Goal: Obtain resource: Obtain resource

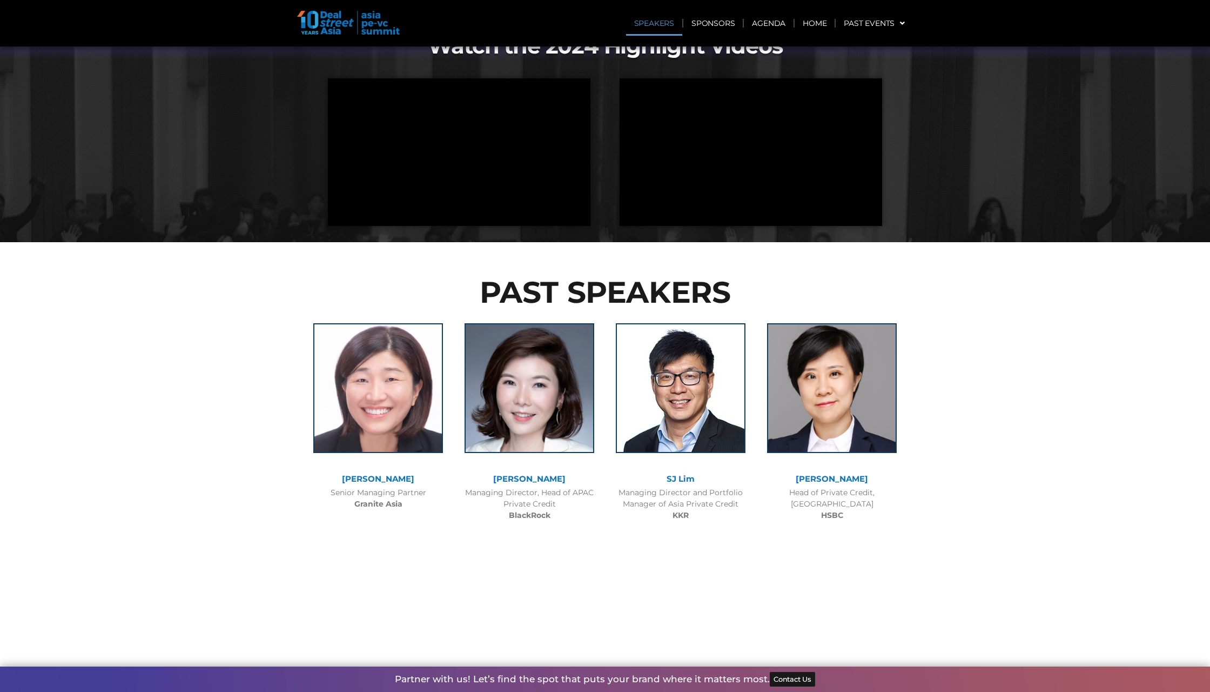
scroll to position [1090, 0]
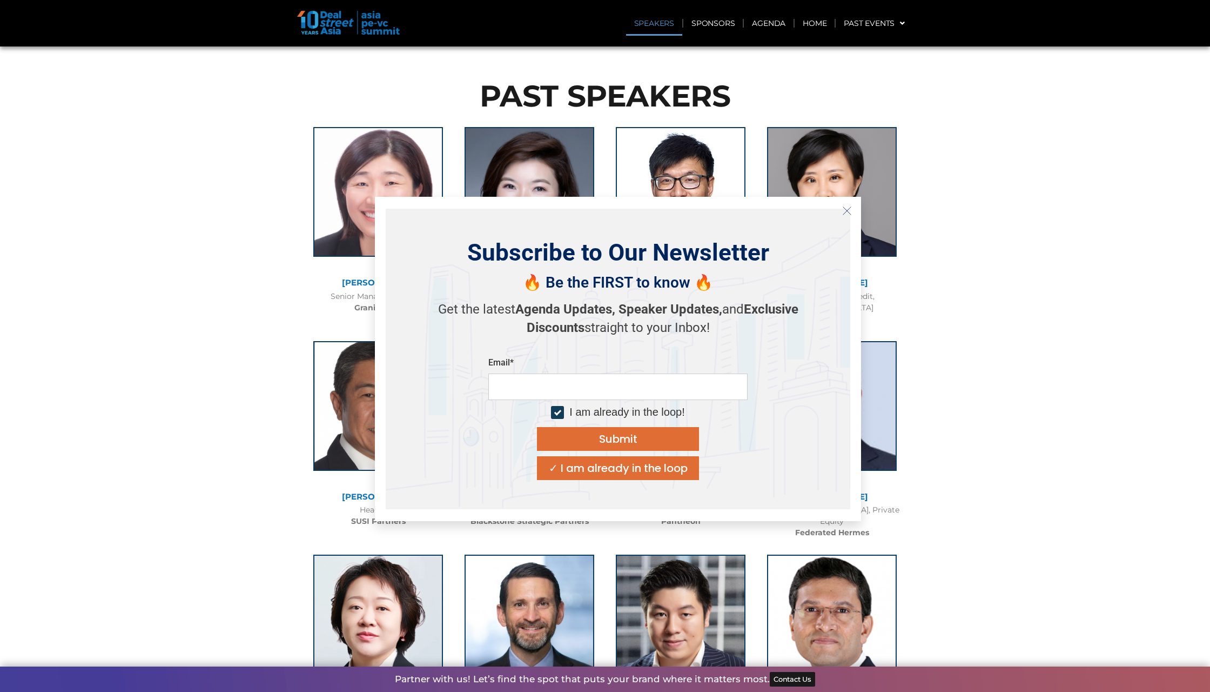
click at [848, 211] on icon "Close" at bounding box center [847, 211] width 10 height 10
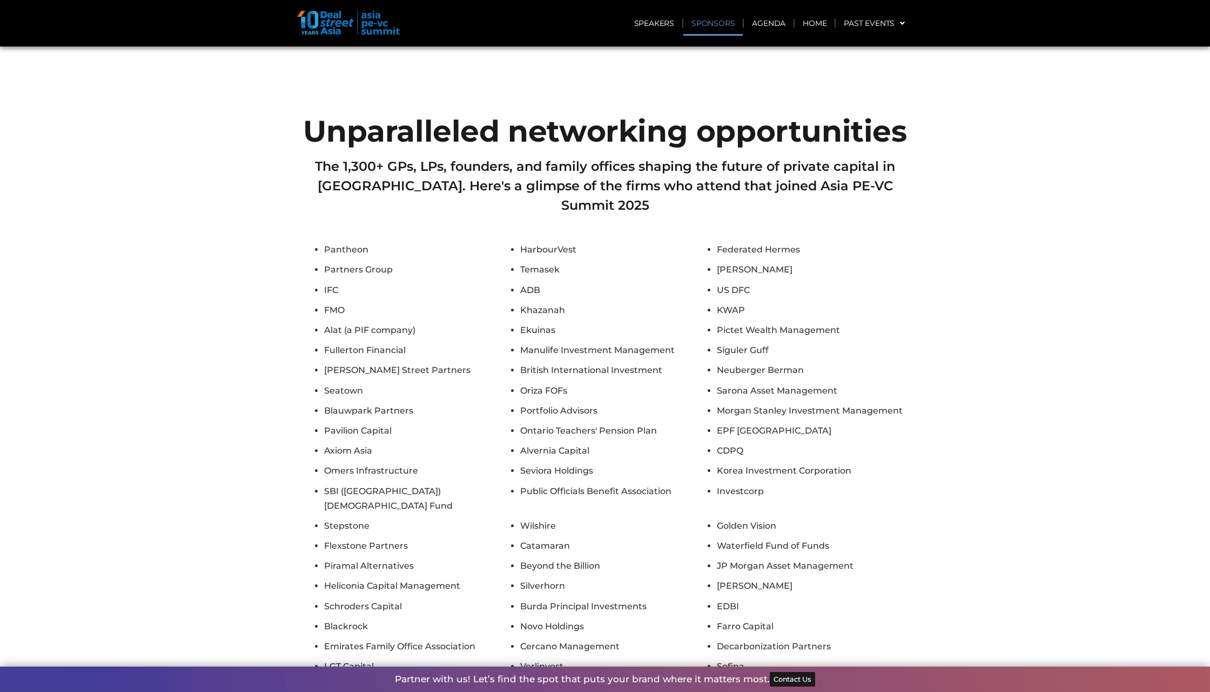
scroll to position [4448, 0]
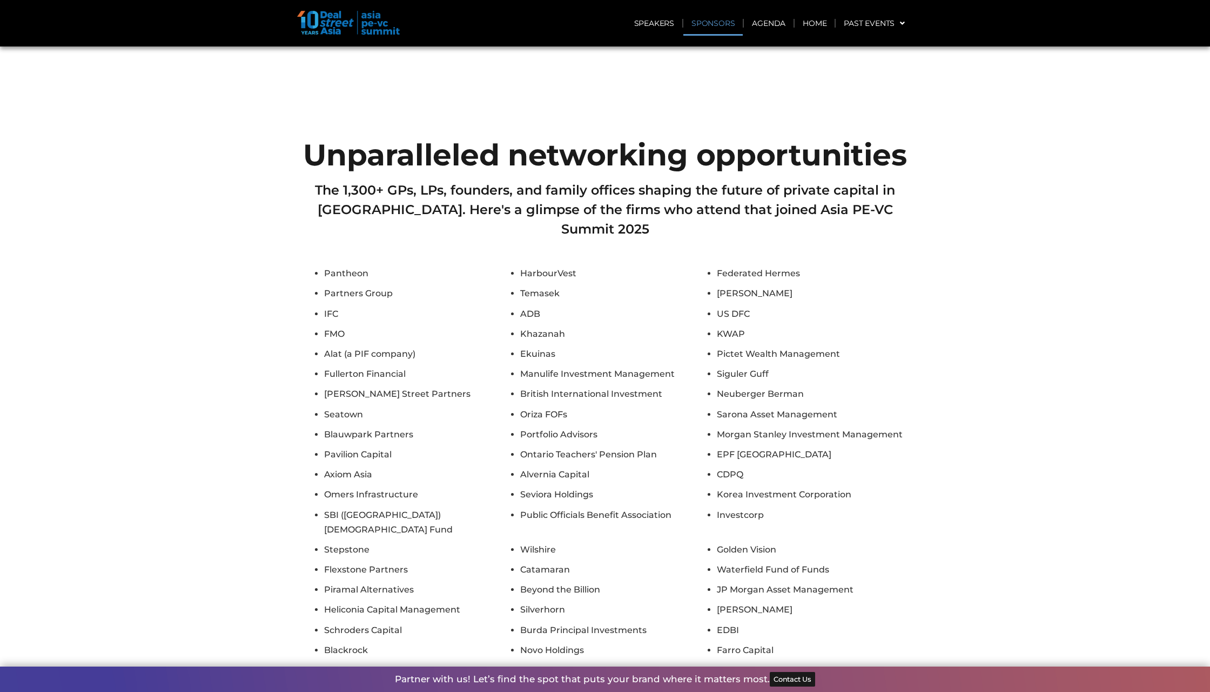
scroll to position [4370, 0]
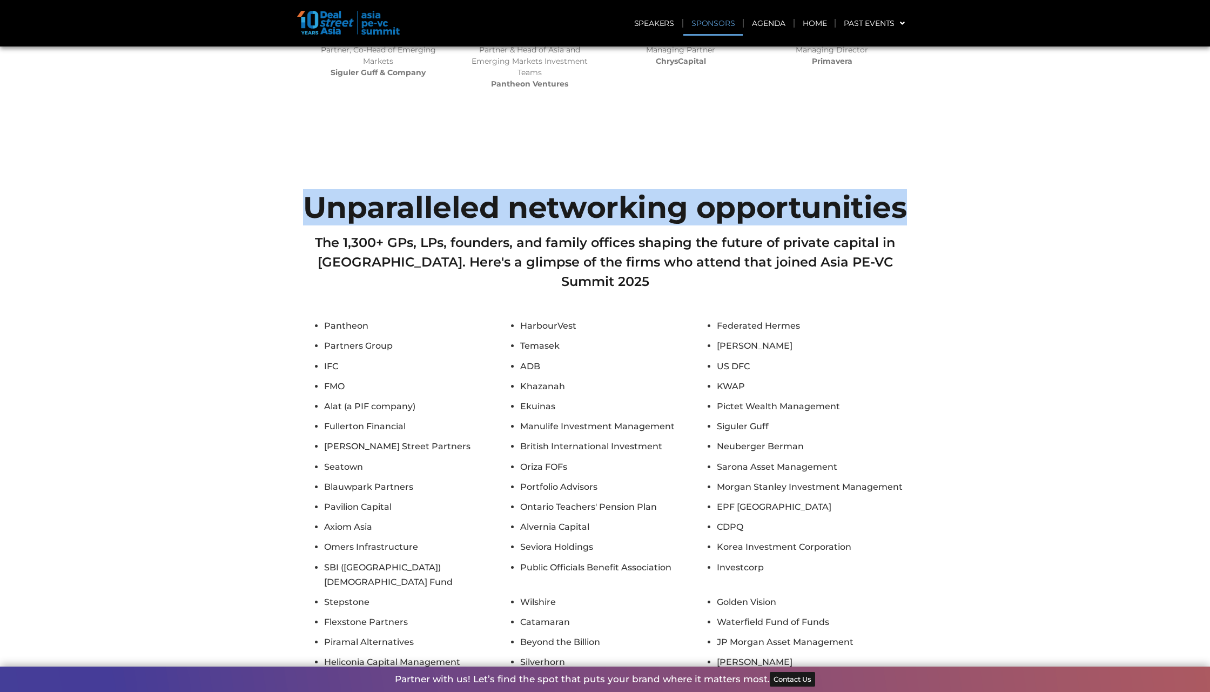
drag, startPoint x: 299, startPoint y: 139, endPoint x: 935, endPoint y: 125, distance: 635.5
click at [935, 187] on section "Unparalleled networking opportunities The 1,300+ GPs, LPs, founders, and family…" at bounding box center [605, 601] width 1210 height 829
copy h2 "Unparalleled networking opportunities"
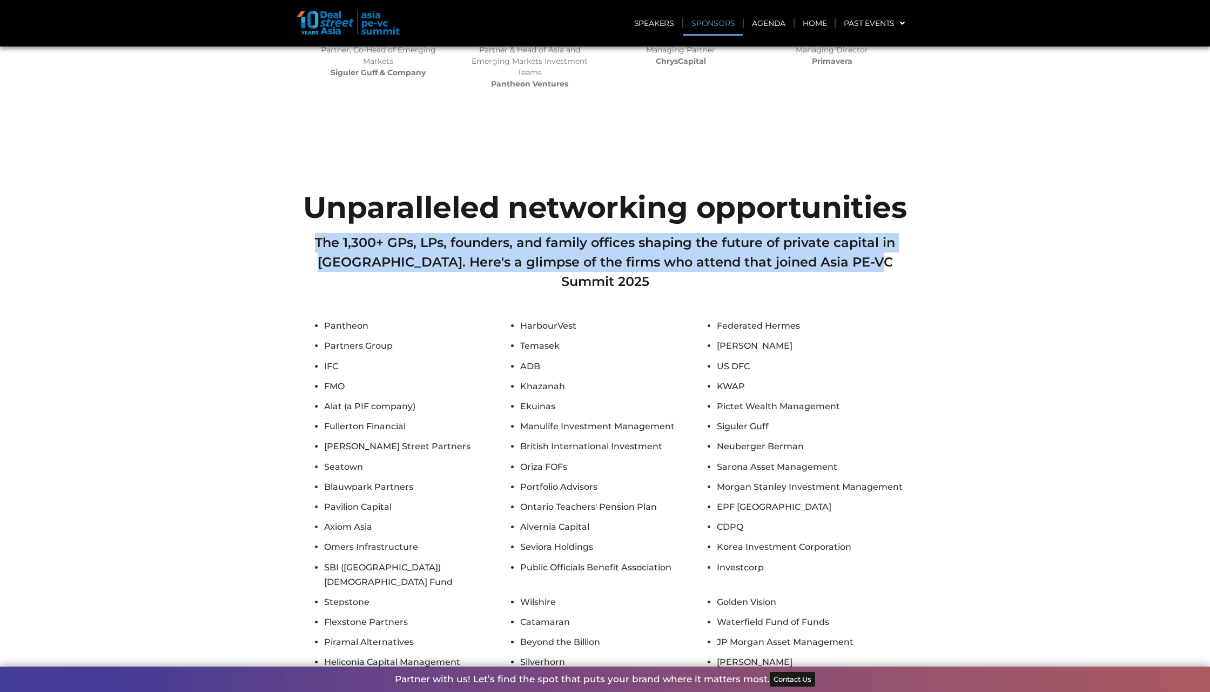
drag, startPoint x: 311, startPoint y: 163, endPoint x: 932, endPoint y: 191, distance: 621.4
click at [932, 191] on section "Unparalleled networking opportunities The 1,300+ GPs, LPs, founders, and family…" at bounding box center [605, 601] width 1210 height 829
copy h2 "The 1,300+ GPs, LPs, founders, and family offices shaping the future of private…"
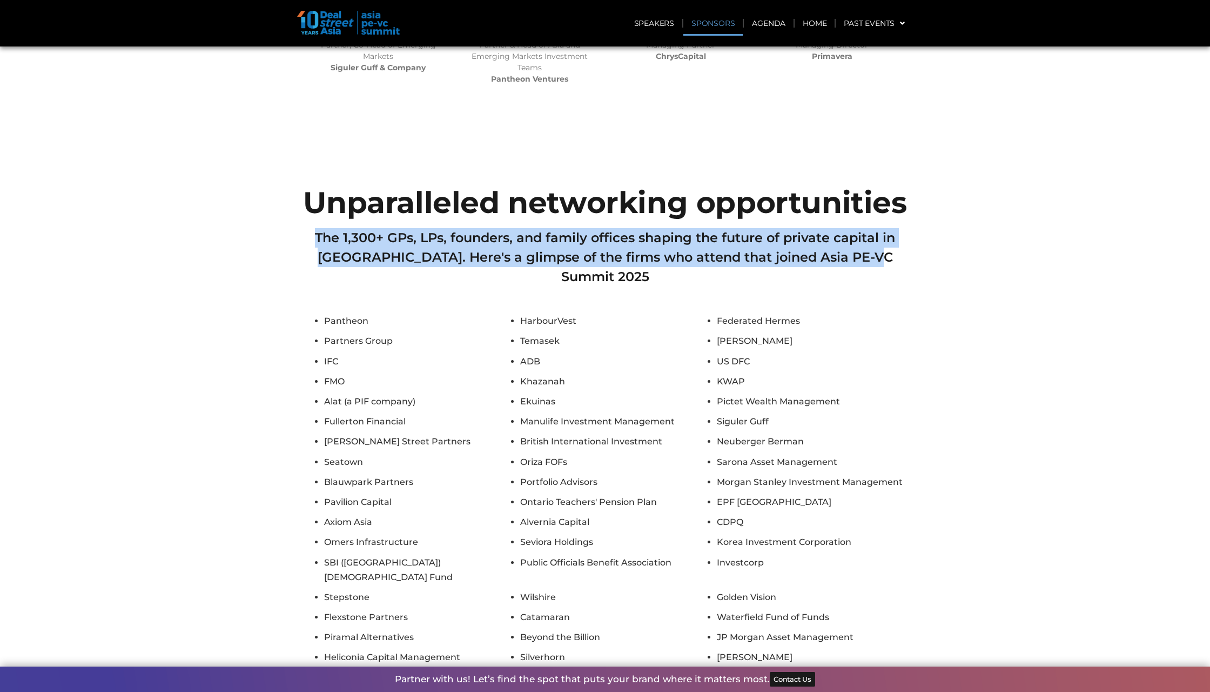
scroll to position [4450, 0]
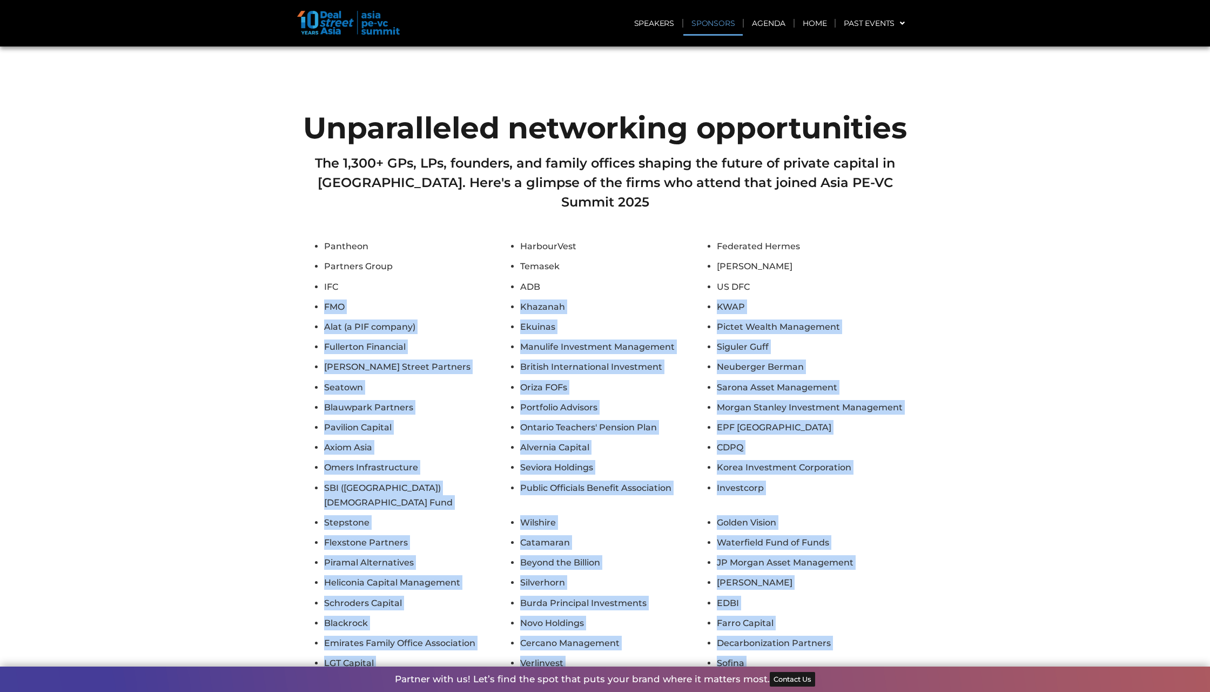
drag, startPoint x: 345, startPoint y: 603, endPoint x: 312, endPoint y: 205, distance: 399.5
click at [312, 239] on ul "Pantheon HarbourVest Federated Hermes Partners Group Temasek [PERSON_NAME] IFC …" at bounding box center [605, 485] width 605 height 492
click at [323, 239] on ul "Pantheon HarbourVest Federated Hermes Partners Group Temasek [PERSON_NAME] IFC …" at bounding box center [605, 485] width 605 height 492
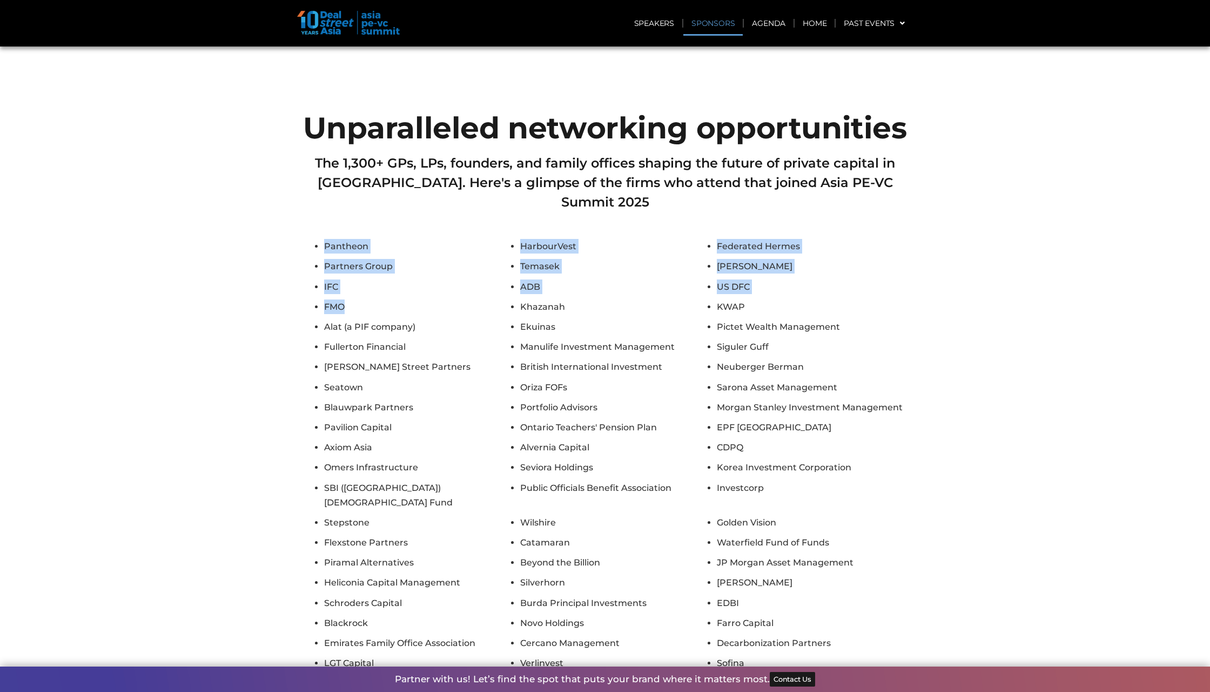
drag, startPoint x: 320, startPoint y: 147, endPoint x: 388, endPoint y: 207, distance: 90.7
click at [388, 239] on ul "Pantheon HarbourVest Federated Hermes Partners Group Temasek [PERSON_NAME] IFC …" at bounding box center [605, 485] width 605 height 492
click at [241, 112] on section "Unparalleled networking opportunities The 1,300+ GPs, LPs, founders, and family…" at bounding box center [605, 522] width 1210 height 829
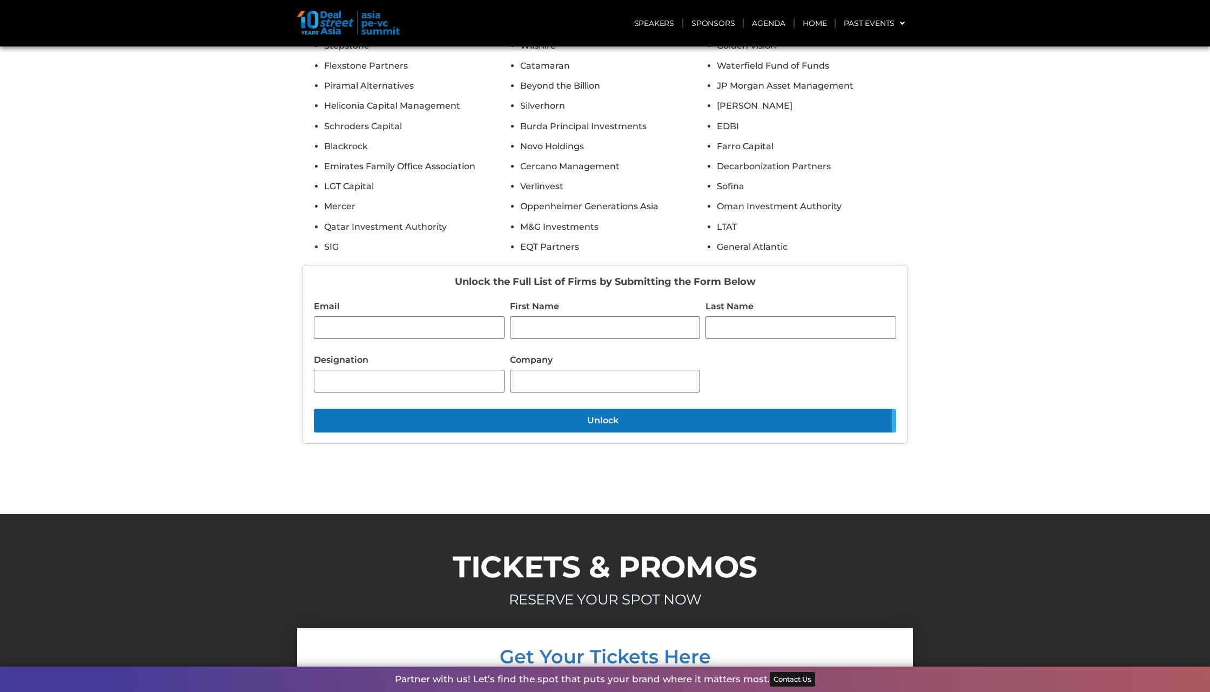
scroll to position [5019, 0]
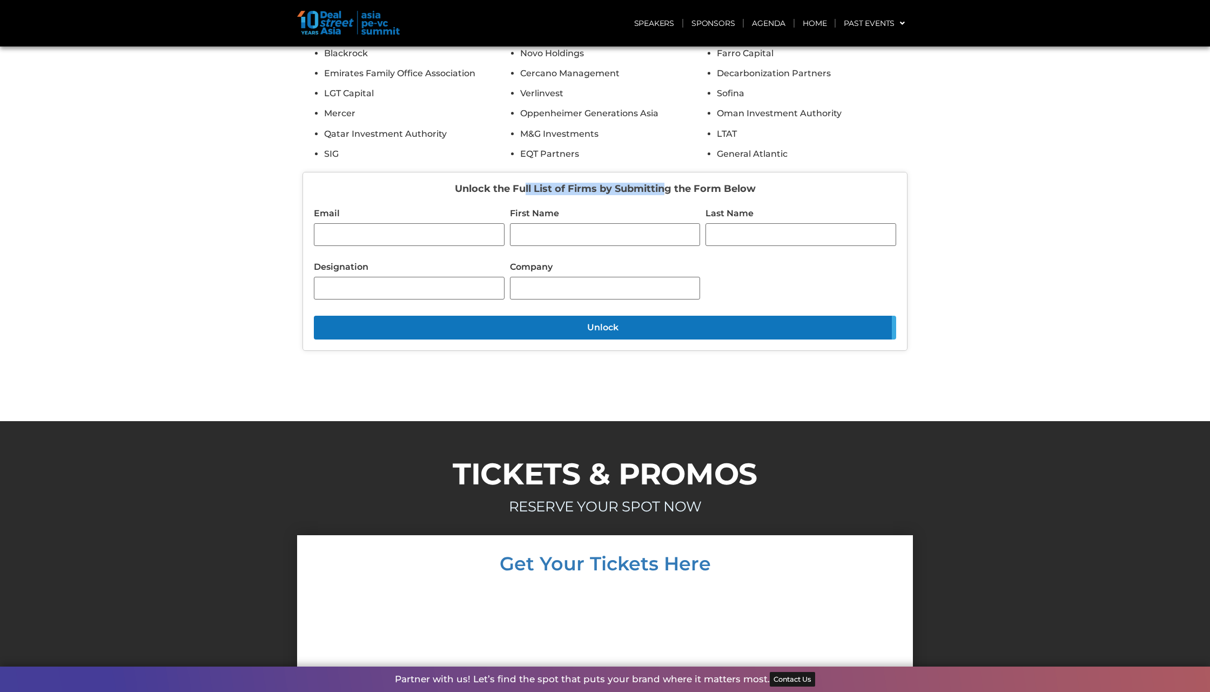
drag, startPoint x: 450, startPoint y: 70, endPoint x: 596, endPoint y: 73, distance: 146.5
click at [596, 183] on h4 "Unlock the Full List of Firms by Submitting the Form Below" at bounding box center [605, 189] width 582 height 12
copy h4 "Unlock the Full List of Firms"
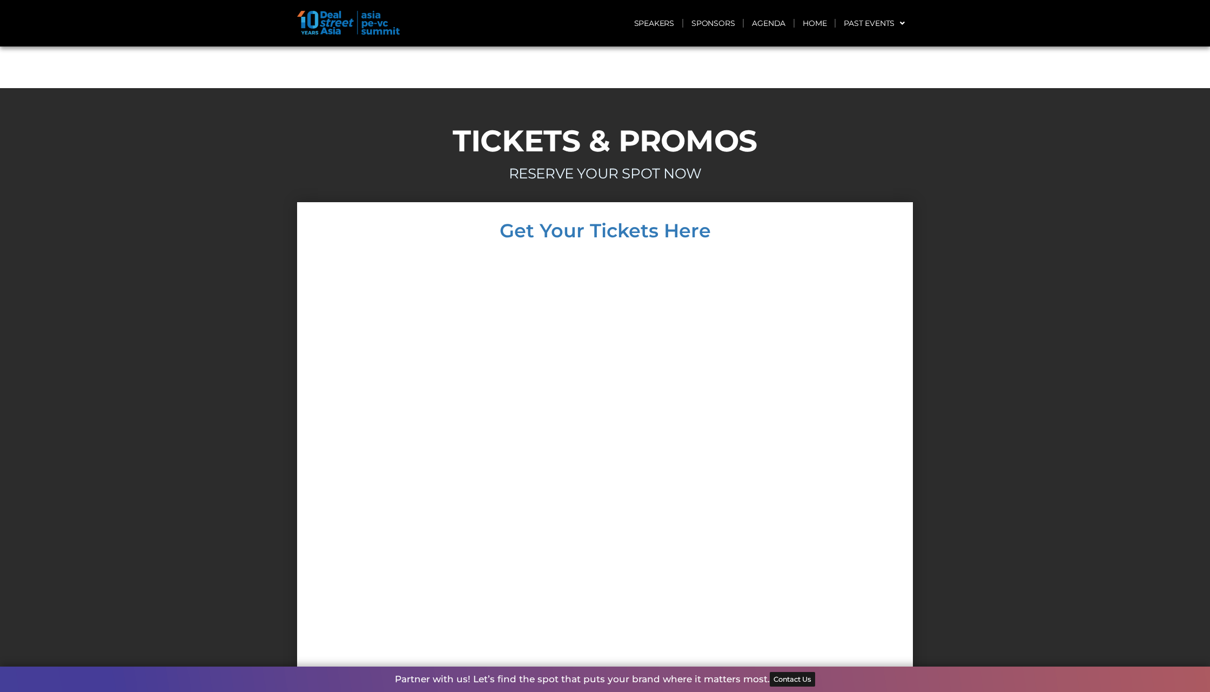
scroll to position [5204, 0]
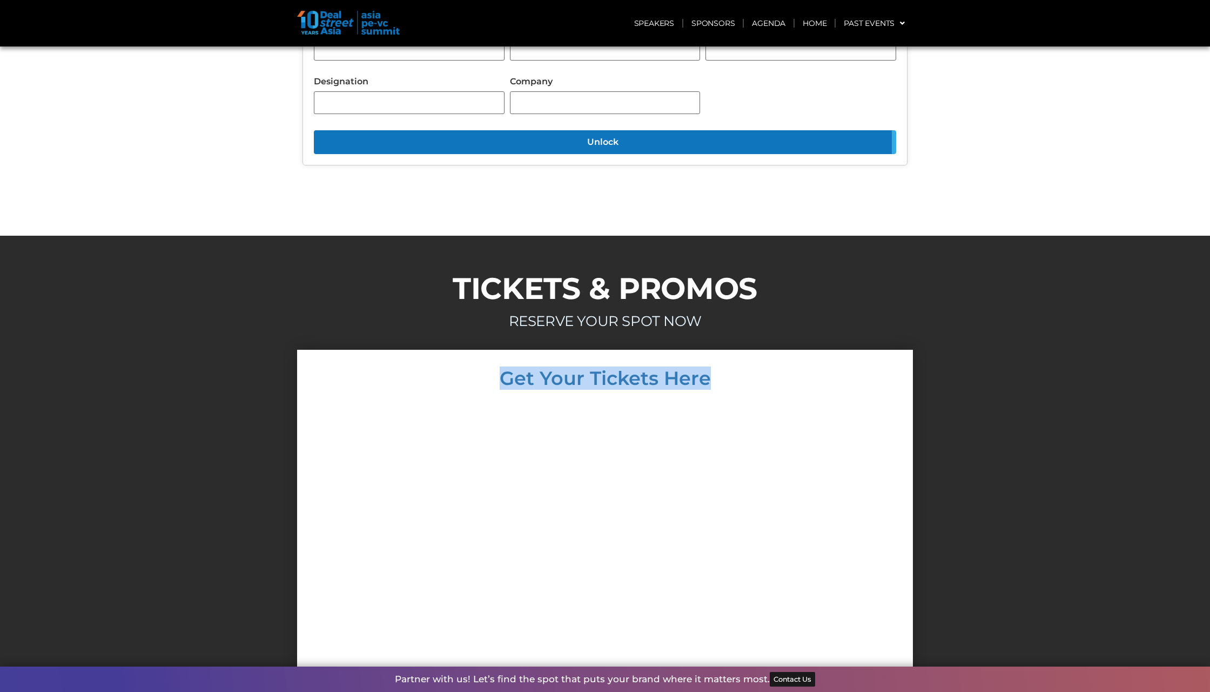
drag, startPoint x: 499, startPoint y: 258, endPoint x: 721, endPoint y: 264, distance: 221.6
click at [721, 368] on h4 "Get Your Tickets Here" at bounding box center [605, 377] width 594 height 19
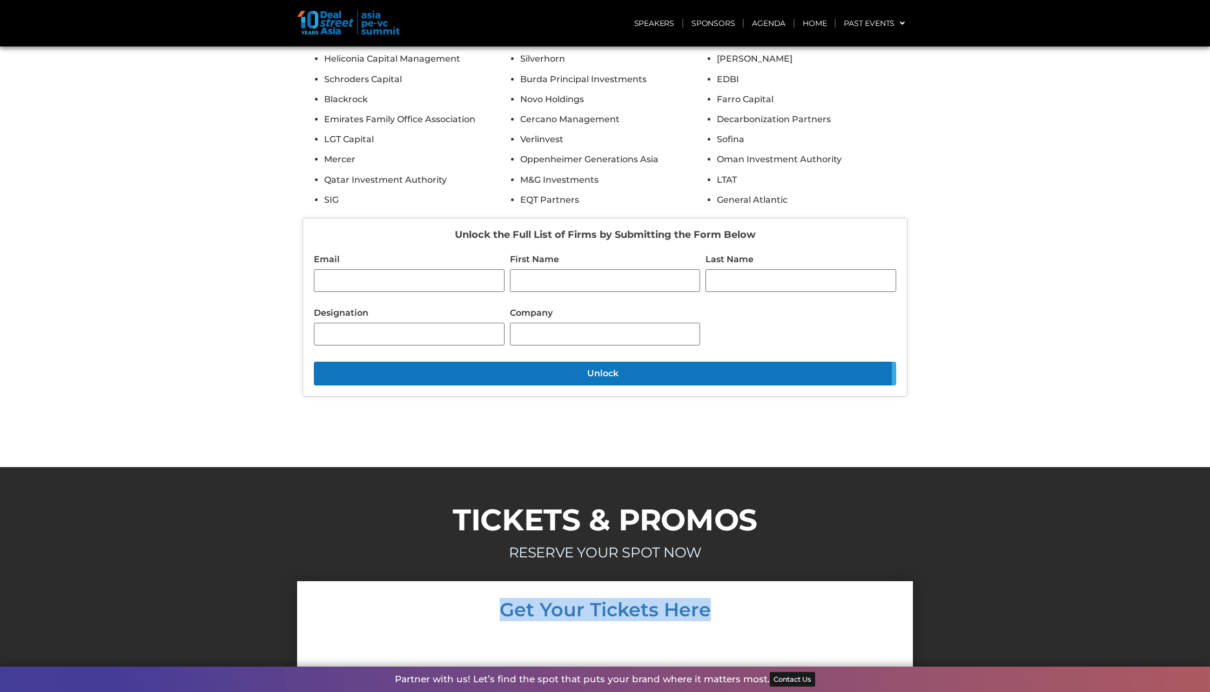
copy h4 "Get Your Tickets Here"
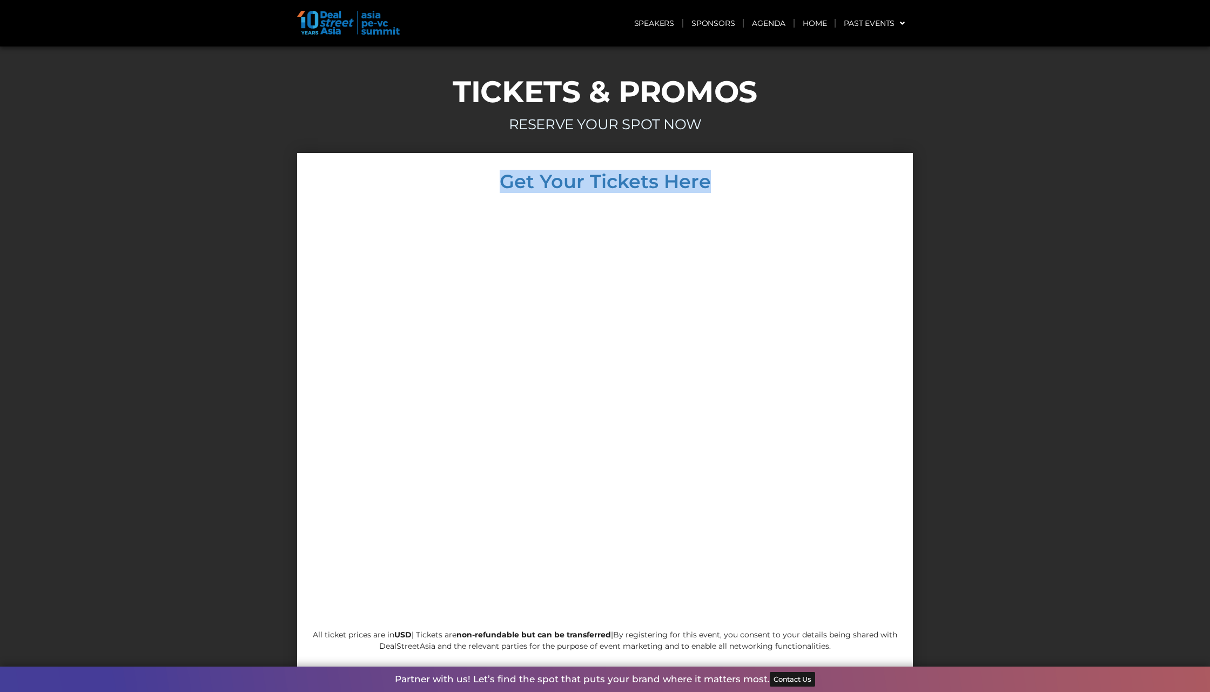
scroll to position [5603, 0]
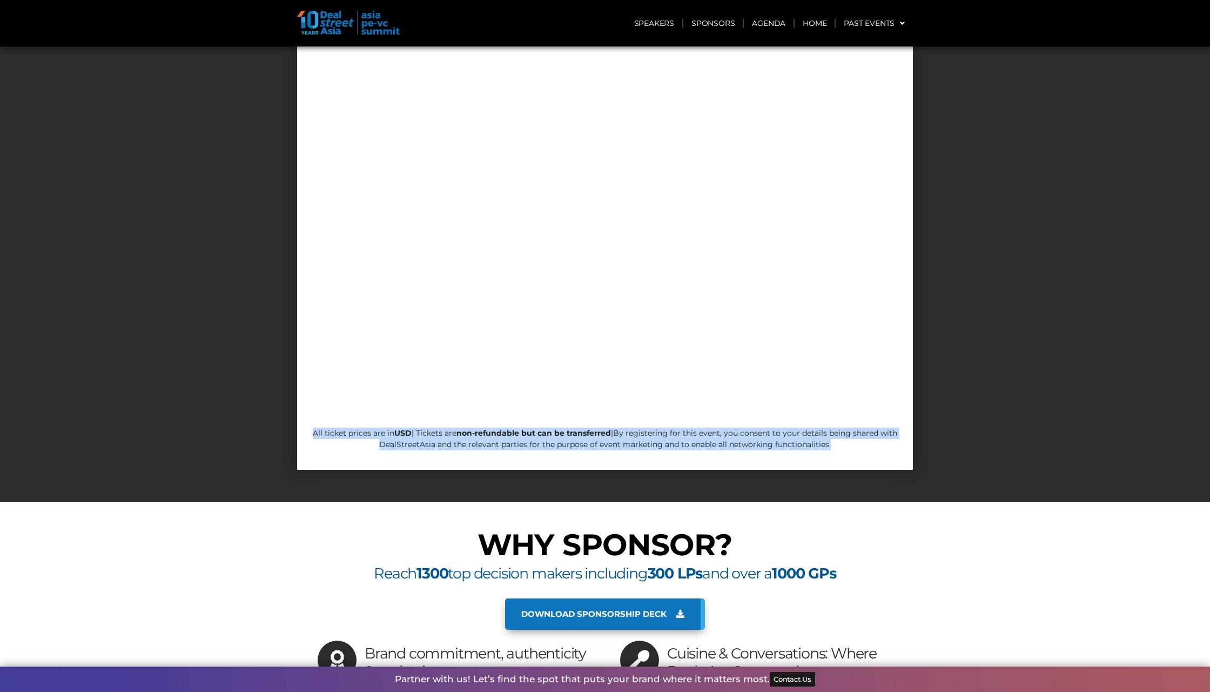
copy p "All ticket prices are in USD | Tickets are non-refundable but can be transferre…"
drag, startPoint x: 313, startPoint y: 316, endPoint x: 835, endPoint y: 327, distance: 521.5
click at [835, 427] on p "All ticket prices are in USD | Tickets are non-refundable but can be transferre…" at bounding box center [605, 438] width 594 height 23
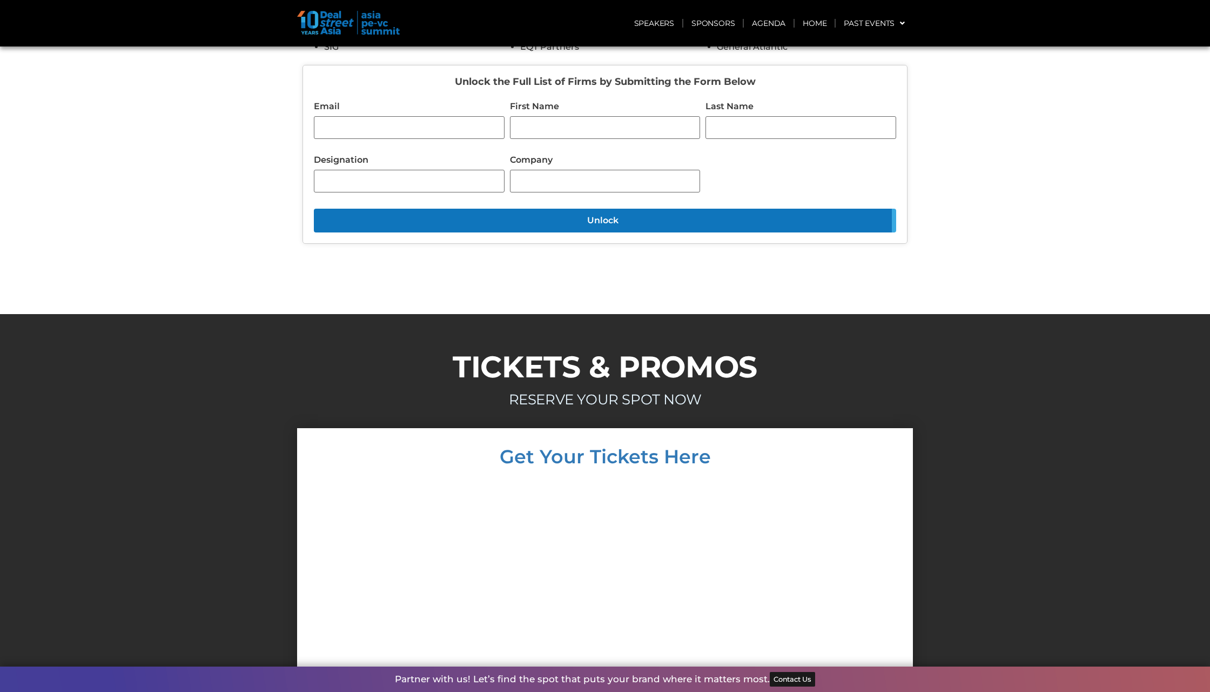
scroll to position [5232, 0]
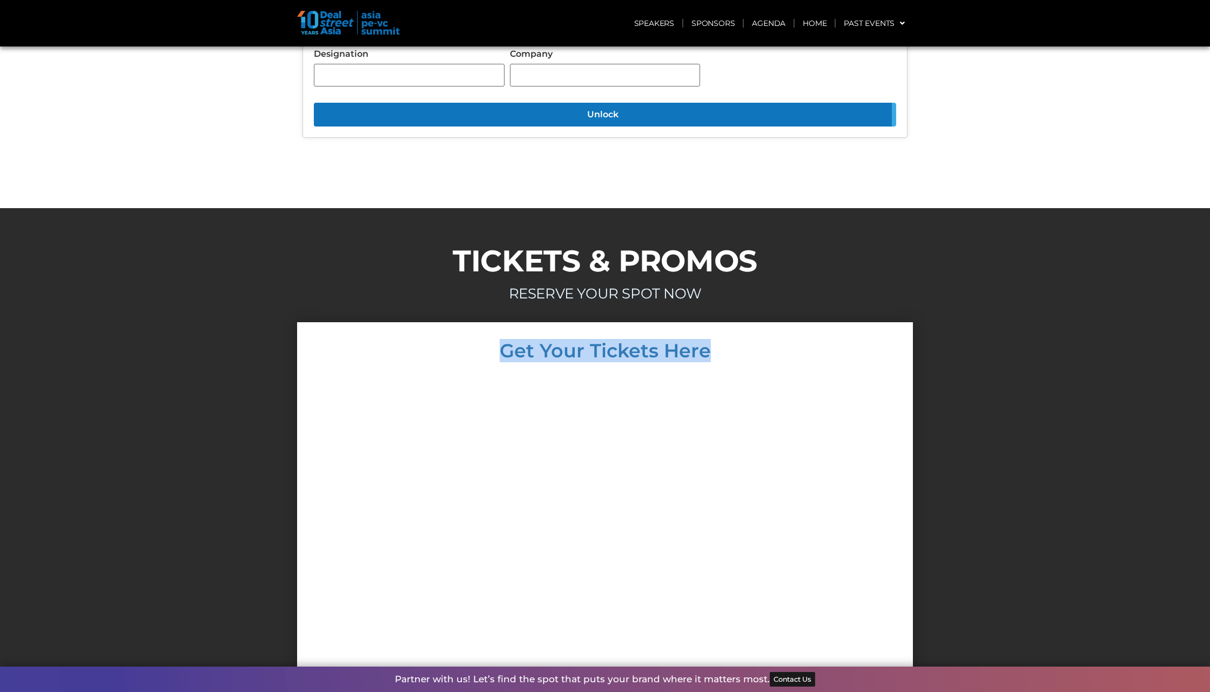
copy h4 "Get Your Tickets Here"
drag, startPoint x: 499, startPoint y: 231, endPoint x: 720, endPoint y: 227, distance: 221.0
click at [720, 341] on h4 "Get Your Tickets Here" at bounding box center [605, 350] width 594 height 19
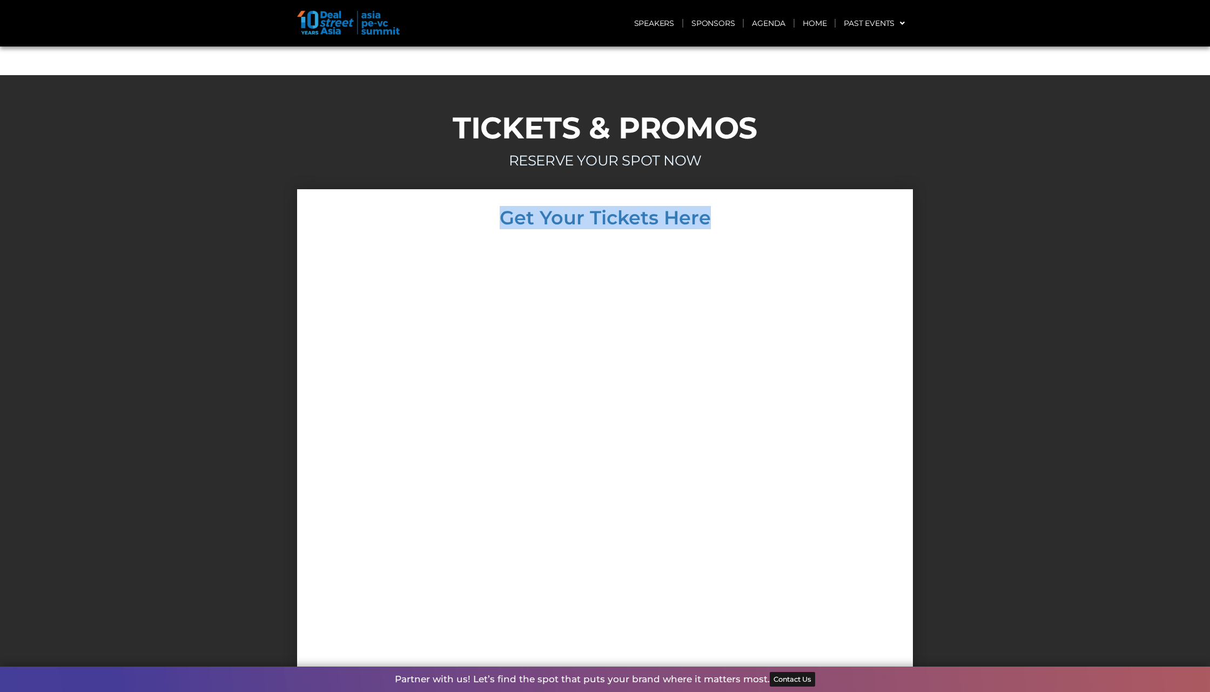
scroll to position [5358, 0]
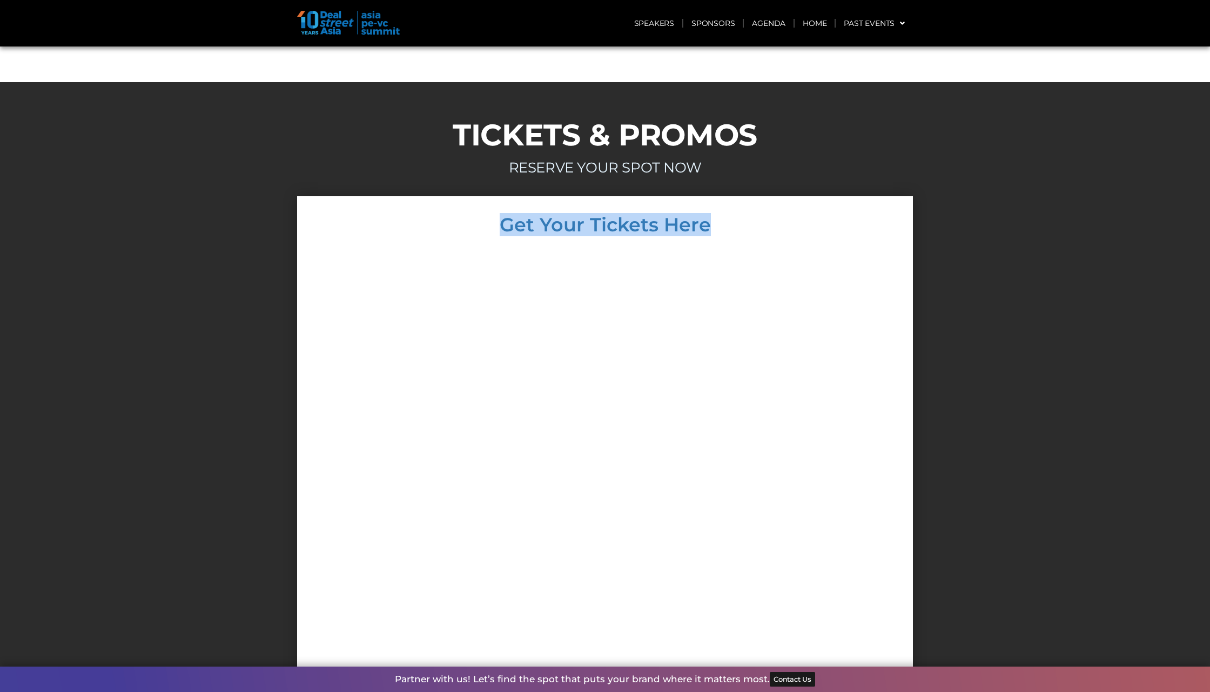
click at [874, 245] on div at bounding box center [605, 453] width 594 height 417
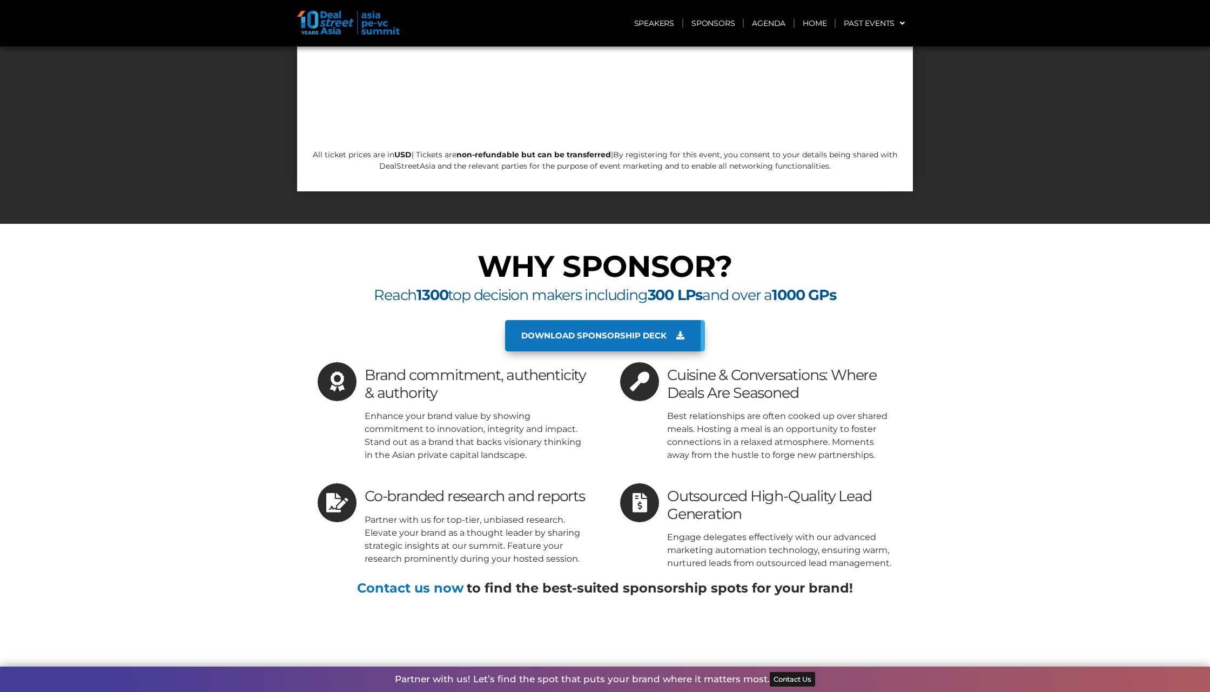
scroll to position [5883, 0]
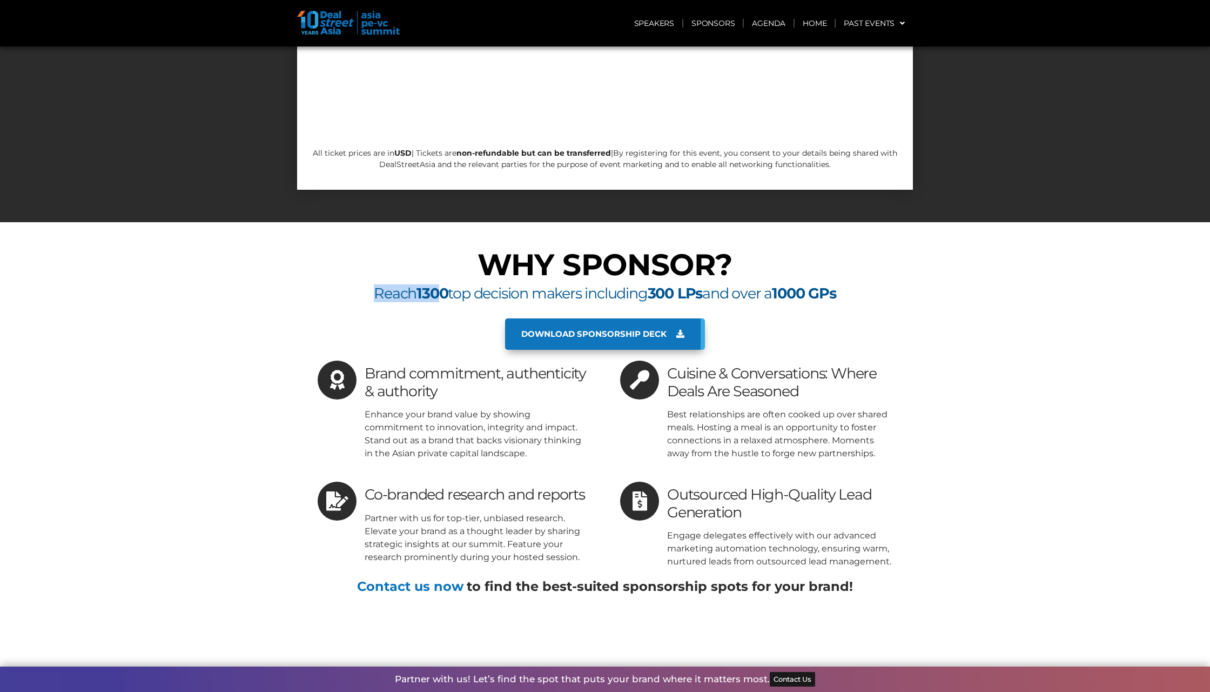
drag, startPoint x: 354, startPoint y: 176, endPoint x: 433, endPoint y: 182, distance: 78.6
click at [433, 285] on div "Reach 1300 top decision makers including 300 LPs and over a 1000 GPs" at bounding box center [605, 293] width 605 height 17
drag, startPoint x: 433, startPoint y: 182, endPoint x: 566, endPoint y: 176, distance: 133.6
click at [566, 284] on span "Reach 1300 top decision makers including 300 LPs and over a 1000 GPs" at bounding box center [605, 293] width 462 height 18
click at [360, 285] on div "Reach 1300 top decision makers including 300 LPs and over a 1000 GPs" at bounding box center [605, 293] width 605 height 17
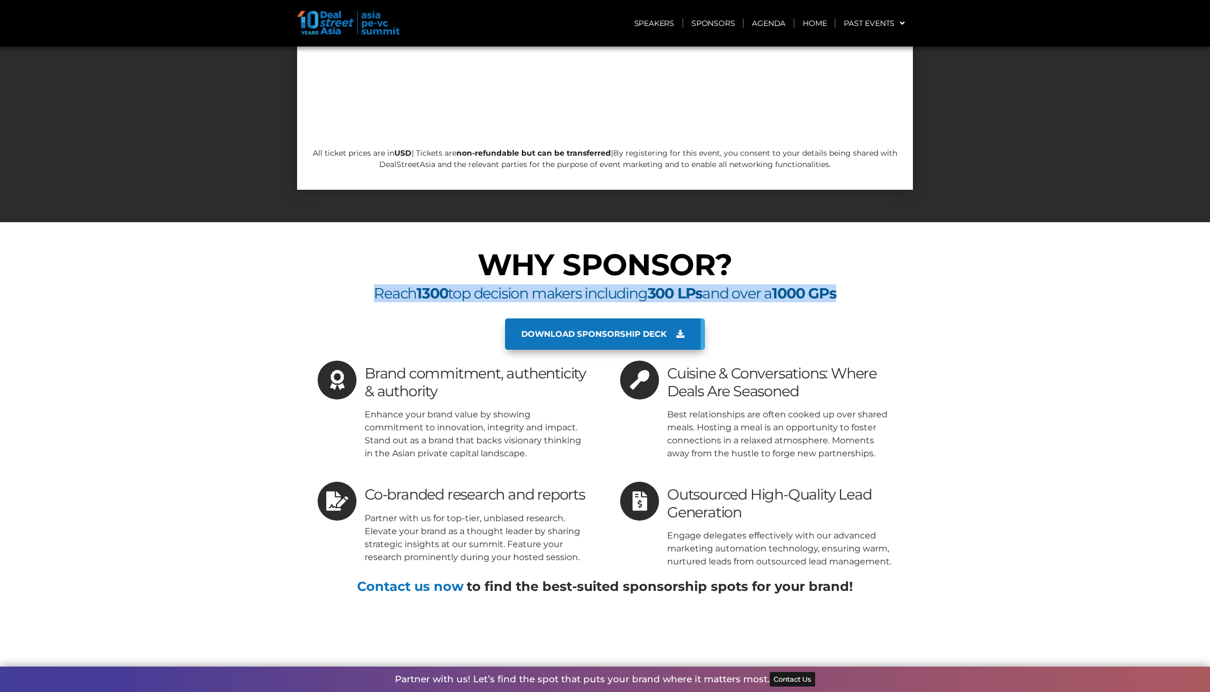
copy span "Reach 1300 top decision makers including 300 LPs and over a 1000 GPs"
drag, startPoint x: 361, startPoint y: 176, endPoint x: 848, endPoint y: 178, distance: 487.3
click at [848, 285] on div "Reach 1300 top decision makers including 300 LPs and over a 1000 GPs" at bounding box center [605, 293] width 605 height 17
drag, startPoint x: 444, startPoint y: 273, endPoint x: 357, endPoint y: 252, distance: 89.0
click at [357, 360] on div "Brand commitment, authenticity & authority Enhance your brand value by showing …" at bounding box center [454, 409] width 272 height 99
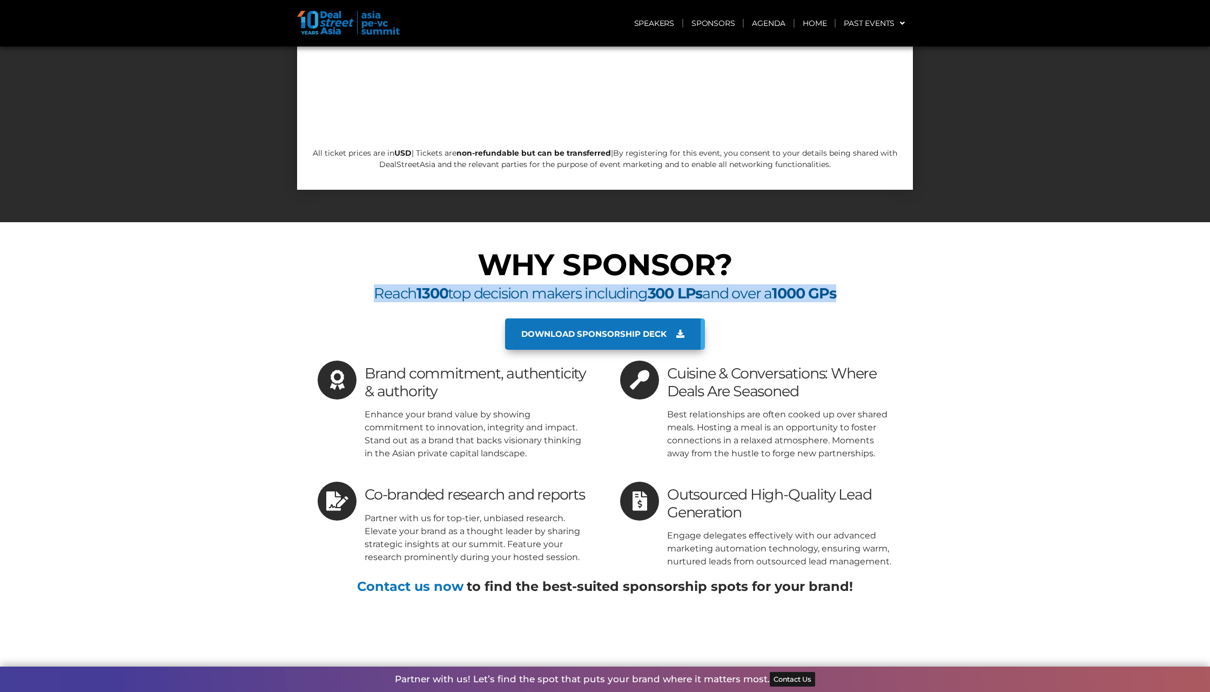
copy div "Brand commitment, authenticity & authority"
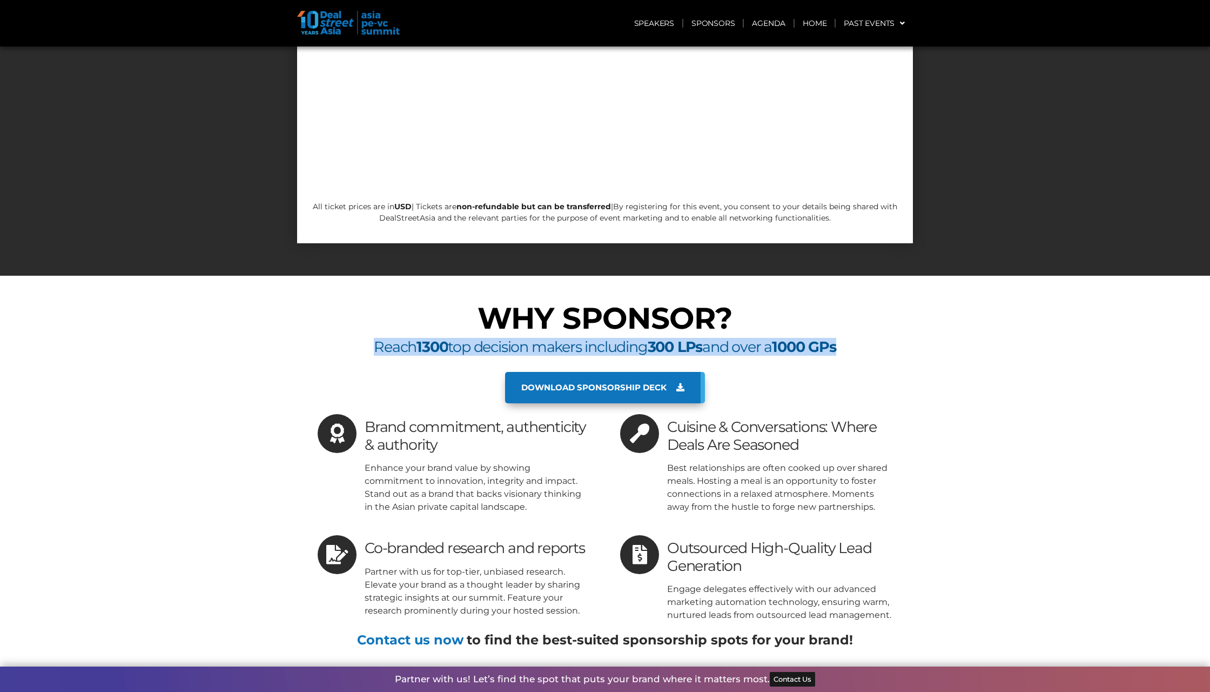
scroll to position [5830, 0]
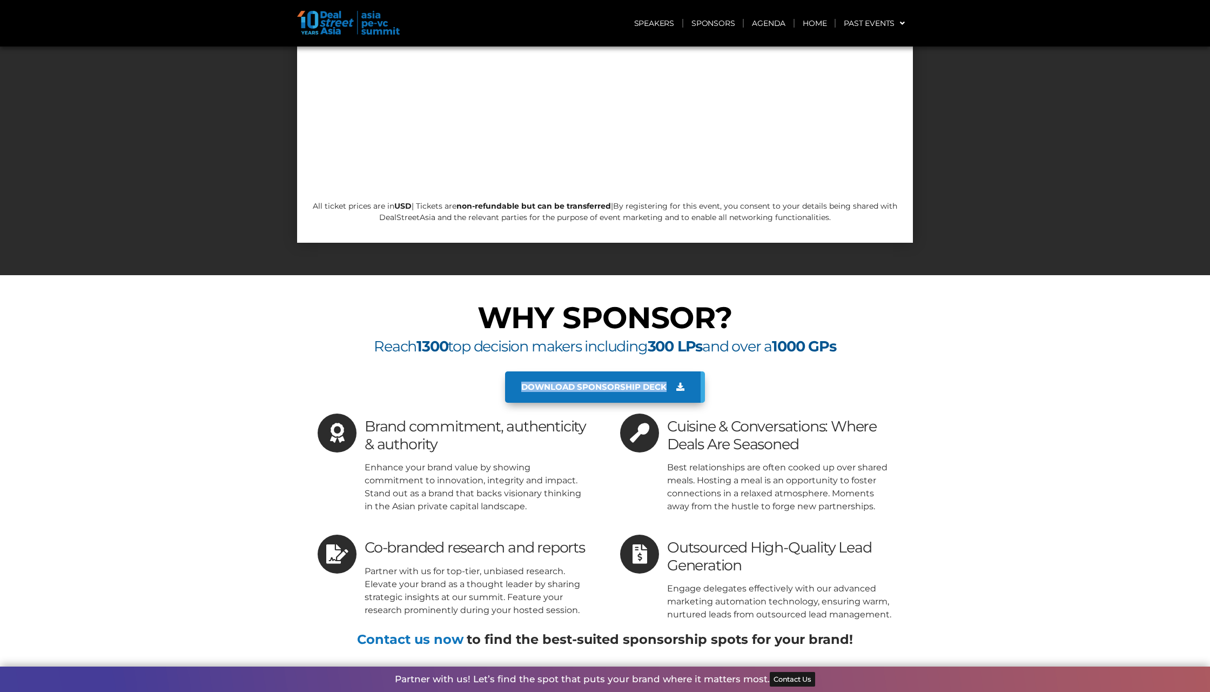
drag, startPoint x: 491, startPoint y: 263, endPoint x: 668, endPoint y: 267, distance: 177.3
click at [668, 371] on div "Download sponsorship deck" at bounding box center [605, 386] width 605 height 31
copy span "Download sponsorship deck"
click at [658, 382] on span "Download sponsorship deck" at bounding box center [593, 387] width 145 height 10
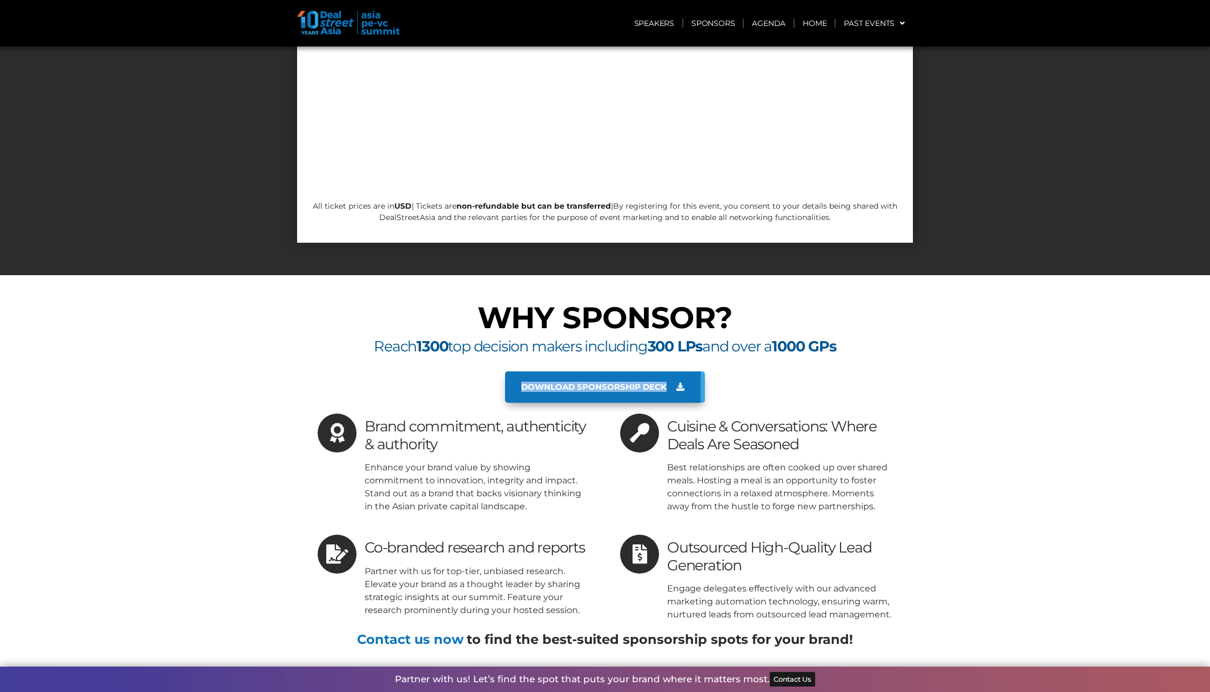
drag, startPoint x: 448, startPoint y: 325, endPoint x: 366, endPoint y: 303, distance: 84.5
click at [366, 418] on h3 "Brand commitment, authenticity & authority" at bounding box center [477, 435] width 225 height 35
drag, startPoint x: 534, startPoint y: 388, endPoint x: 359, endPoint y: 352, distance: 178.2
click at [359, 413] on div "Brand commitment, authenticity & authority Enhance your brand value by showing …" at bounding box center [454, 462] width 272 height 99
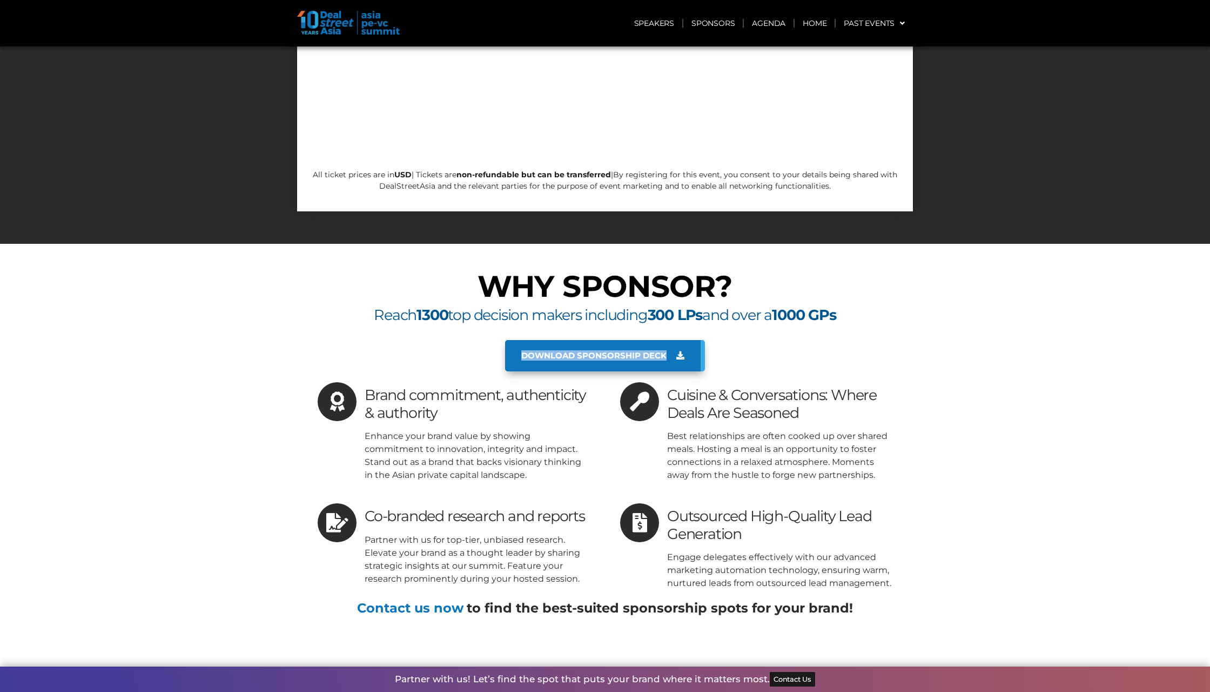
scroll to position [5904, 0]
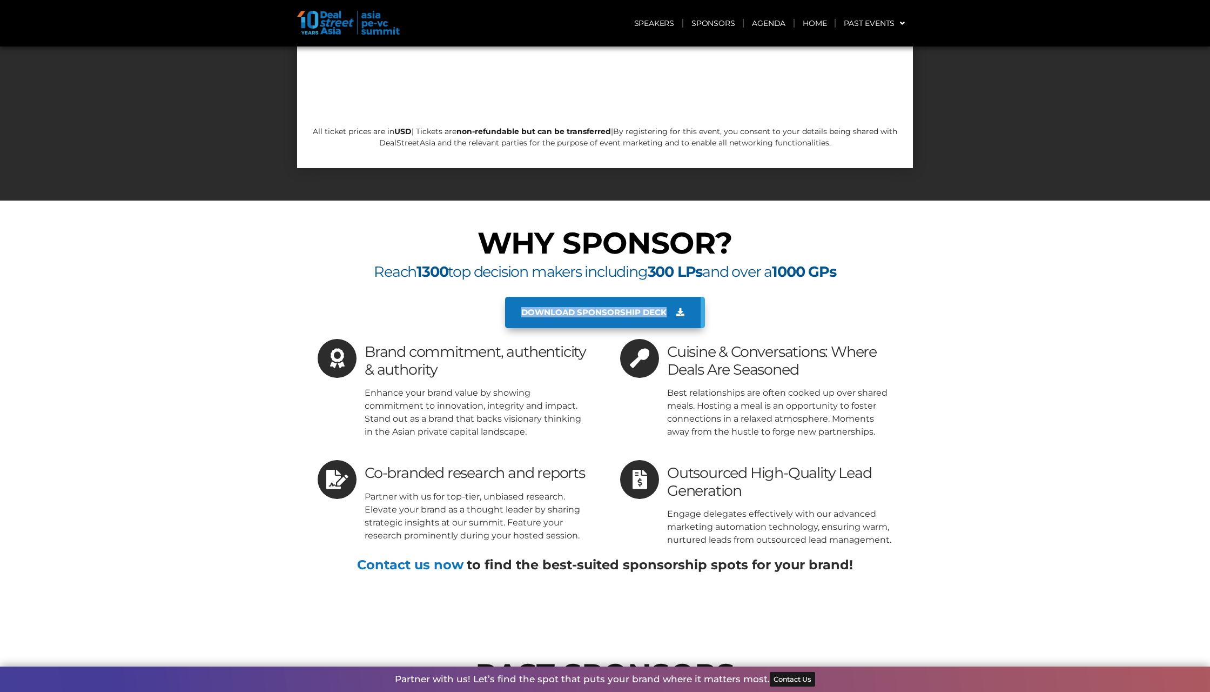
drag, startPoint x: 810, startPoint y: 251, endPoint x: 668, endPoint y: 232, distance: 144.0
click at [668, 343] on h3 "Cuisine & Conversations: Where Deals Are Seasoned" at bounding box center [779, 360] width 225 height 35
click at [586, 351] on div "WHY SPONSOR? Reach 1300 top decision makers including 300 LPs and over a 1000 G…" at bounding box center [605, 411] width 616 height 377
click at [368, 464] on span "Co-branded research and reports" at bounding box center [475, 473] width 220 height 18
drag, startPoint x: 368, startPoint y: 352, endPoint x: 586, endPoint y: 358, distance: 217.8
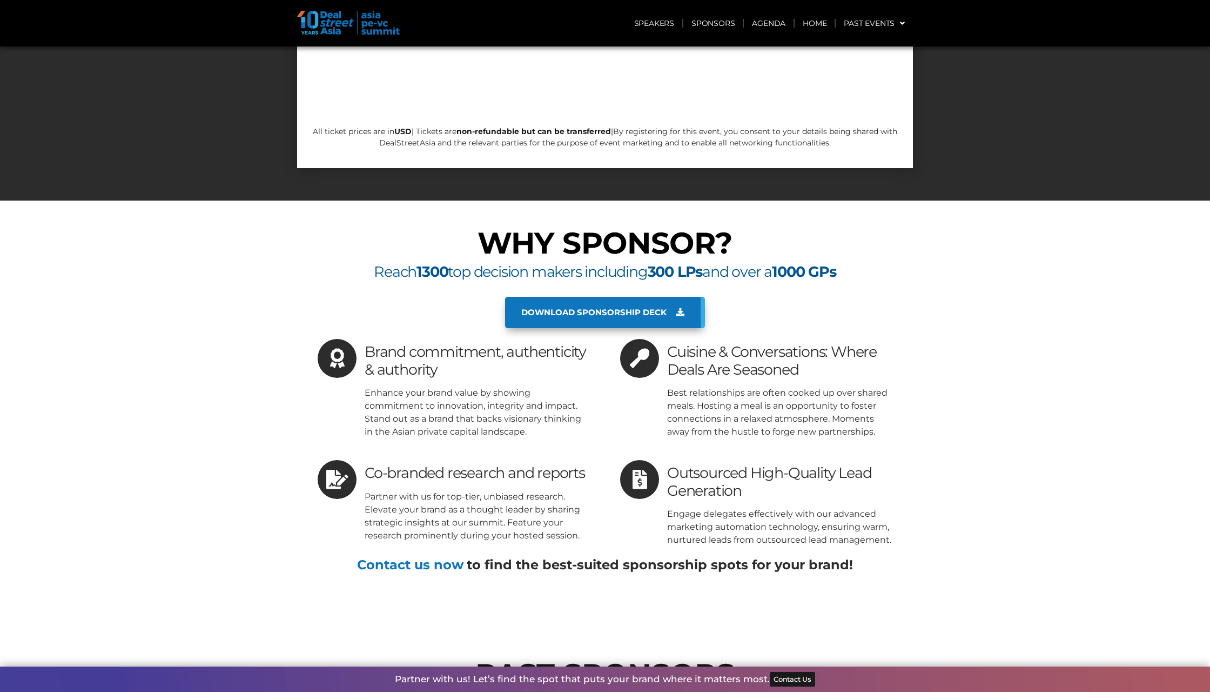
click at [585, 464] on span "Co-branded research and reports" at bounding box center [475, 473] width 220 height 18
drag, startPoint x: 746, startPoint y: 368, endPoint x: 671, endPoint y: 356, distance: 75.6
click at [671, 464] on h3 "Outsourced High-Quality Lead Generation" at bounding box center [779, 481] width 225 height 35
click at [444, 556] on link "Contact us now" at bounding box center [410, 564] width 106 height 16
